Goal: Transaction & Acquisition: Purchase product/service

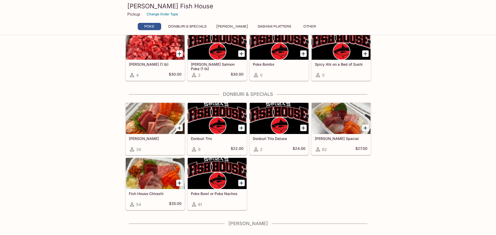
scroll to position [60, 0]
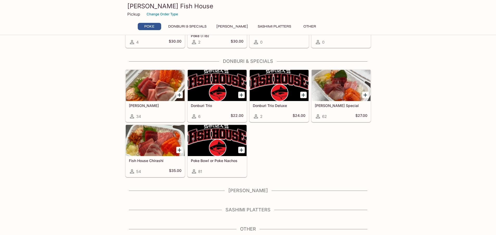
click at [257, 210] on h4 "Sashimi Platters" at bounding box center [248, 210] width 246 height 6
click at [304, 201] on div "Poke Ahi Poke (1 lb) 4 $30.00 [PERSON_NAME] Salmon Poke (1 lb) 2 $30.00 Poke Bo…" at bounding box center [248, 109] width 250 height 251
click at [193, 26] on button "Donburi & Specials" at bounding box center [187, 26] width 44 height 7
click at [229, 27] on button "[PERSON_NAME]" at bounding box center [231, 26] width 37 height 7
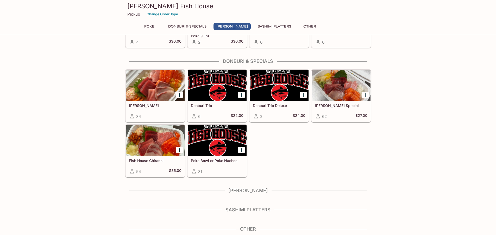
click at [229, 25] on button "[PERSON_NAME]" at bounding box center [231, 26] width 37 height 7
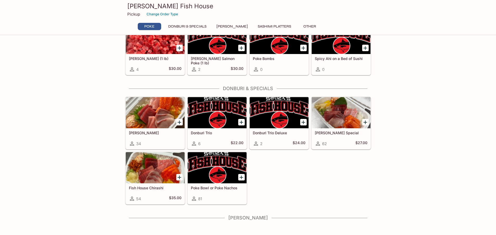
scroll to position [0, 0]
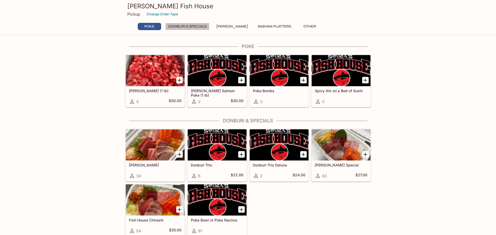
click at [180, 27] on button "Donburi & Specials" at bounding box center [187, 26] width 44 height 7
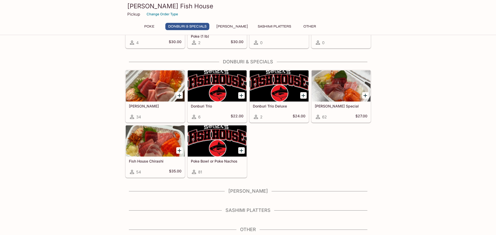
scroll to position [60, 0]
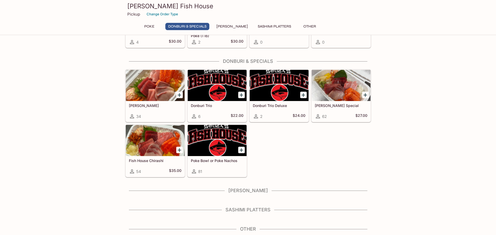
click at [223, 26] on button "[PERSON_NAME]" at bounding box center [231, 26] width 37 height 7
